Goal: Obtain resource: Download file/media

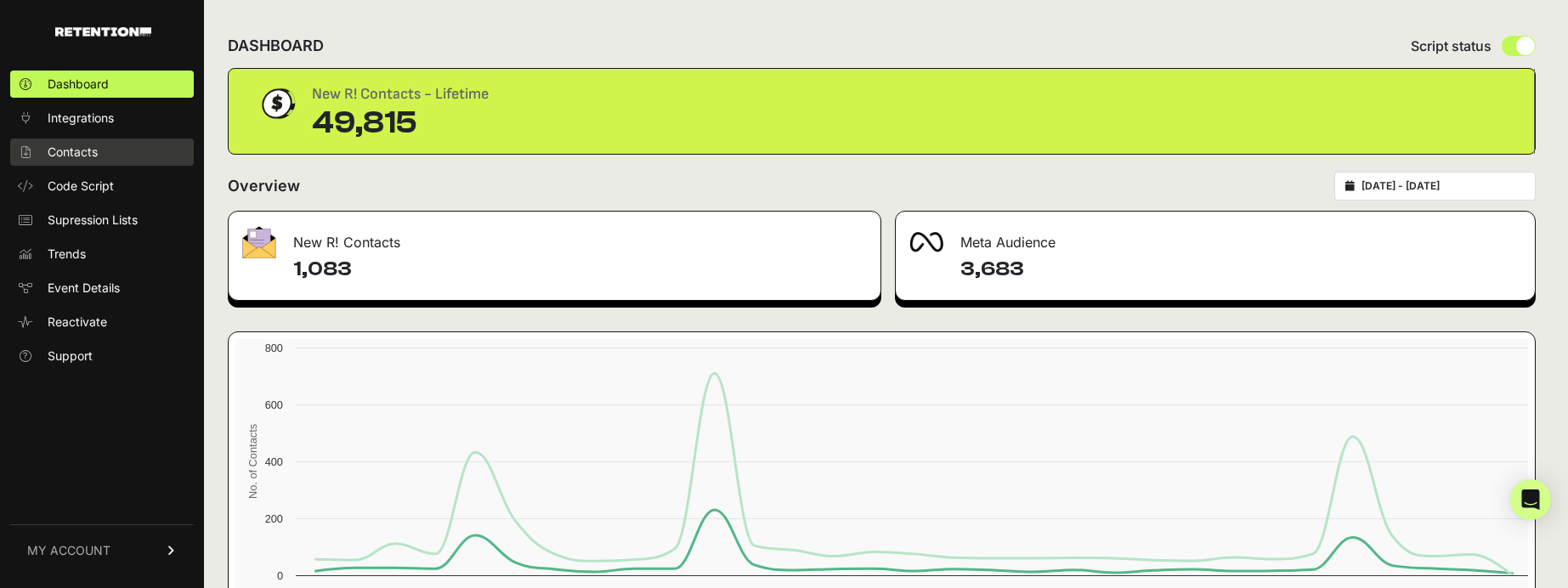
click at [64, 140] on link "Contacts" at bounding box center [101, 153] width 184 height 27
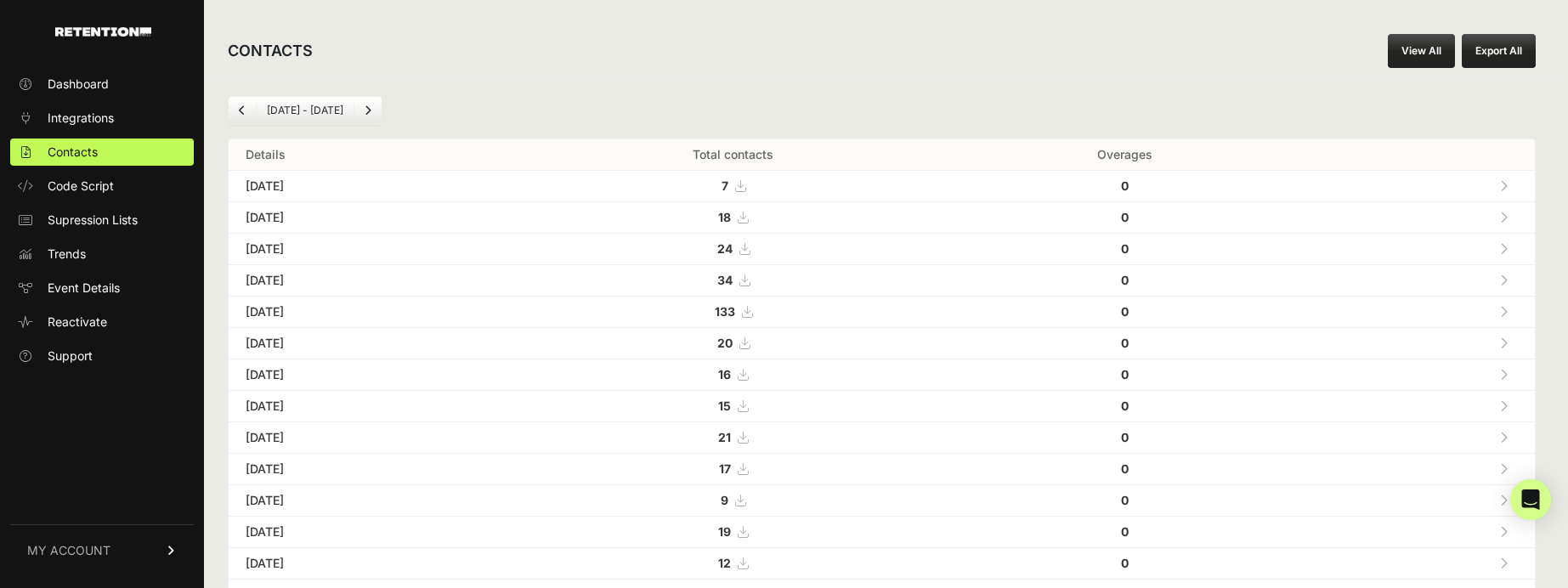
click at [1505, 52] on button "Export All" at bounding box center [1499, 51] width 74 height 34
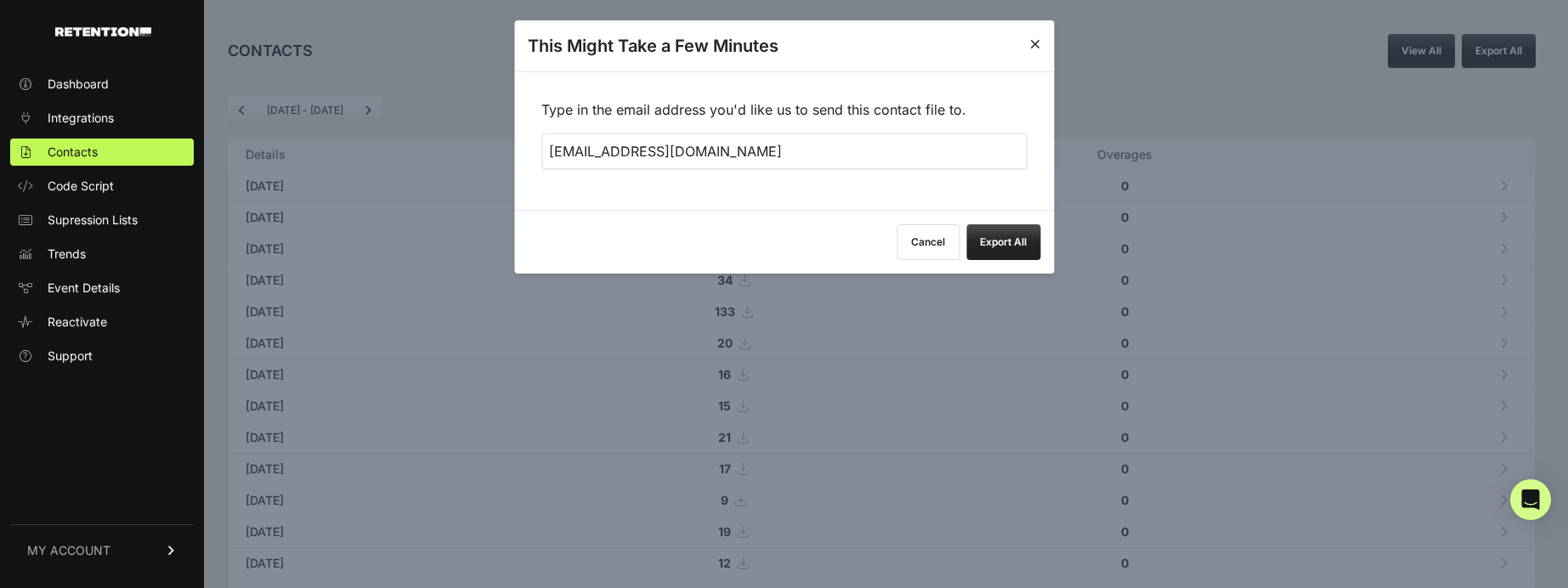
click at [941, 241] on button "Cancel" at bounding box center [928, 242] width 63 height 36
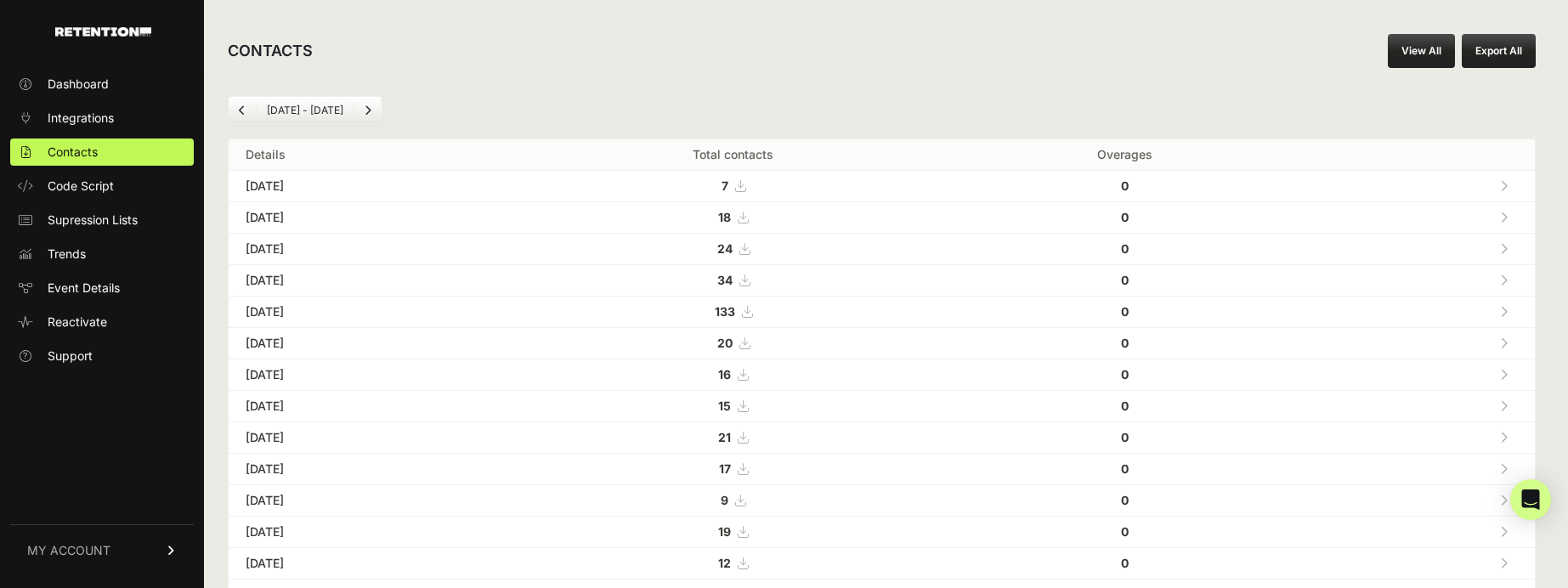
click at [1428, 51] on link "View All" at bounding box center [1420, 51] width 67 height 34
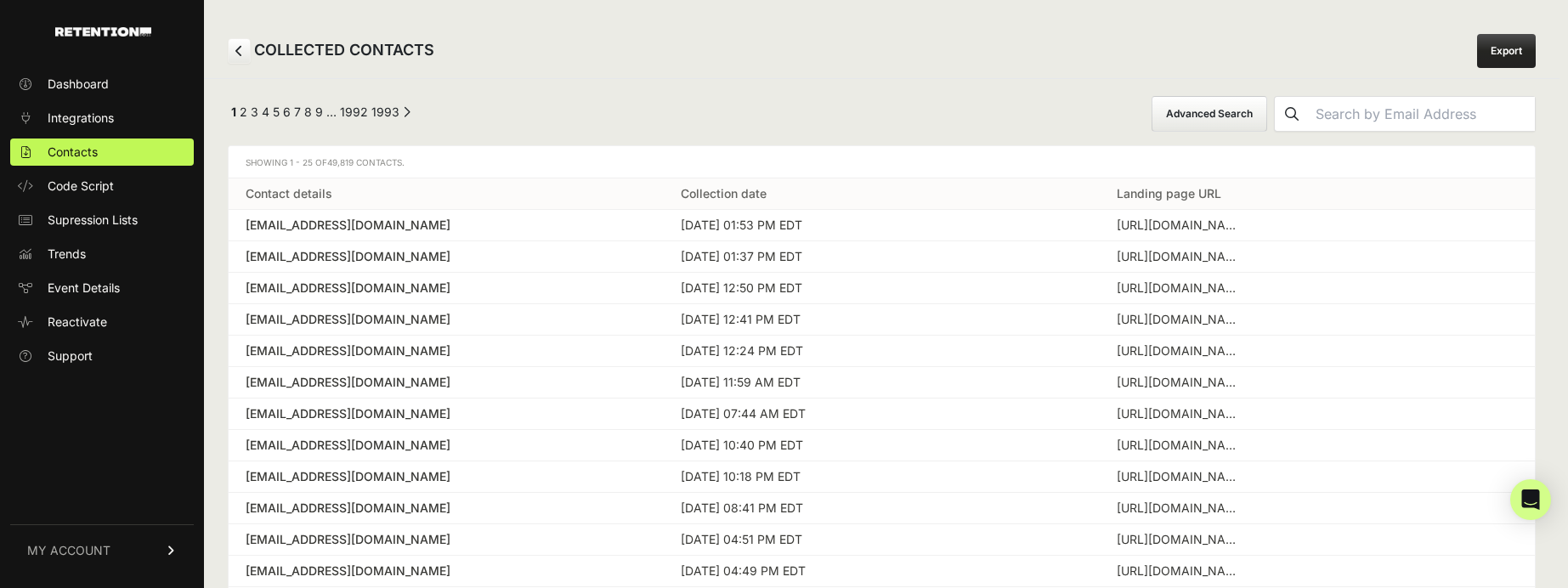
click at [1494, 50] on link "Export" at bounding box center [1506, 51] width 58 height 34
click at [646, 84] on div "← Previous 1 2 3 4 5 6 7 8 9 … 1992 1993 Next → Advanced Search Showing 1 - 25 …" at bounding box center [881, 545] width 1355 height 936
